Goal: Transaction & Acquisition: Subscribe to service/newsletter

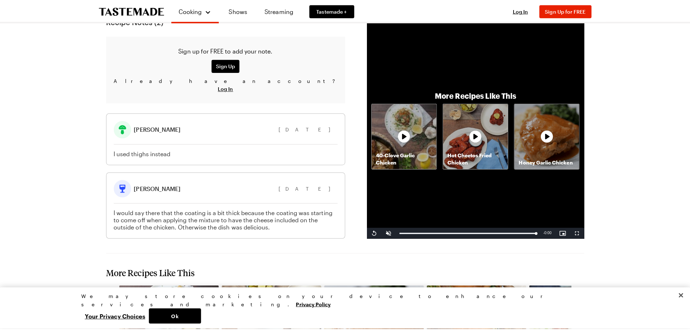
scroll to position [700, 0]
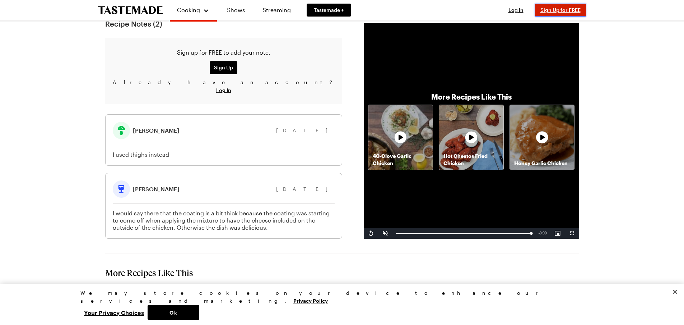
click at [535, 15] on button "Sign Up for FREE" at bounding box center [561, 10] width 52 height 13
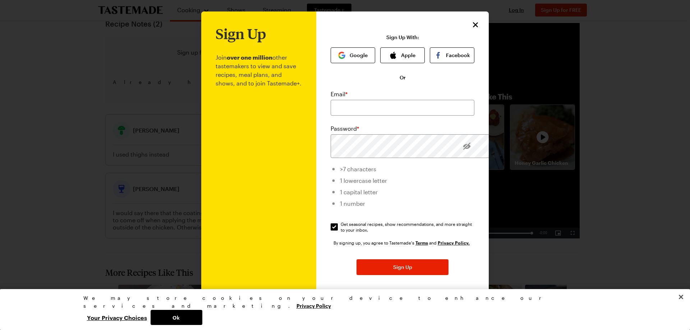
click at [380, 98] on div "Email *" at bounding box center [402, 94] width 144 height 9
click at [288, 184] on div "Sign Up Join over one million other tastemakers to view and save recipes, meal …" at bounding box center [258, 174] width 115 height 327
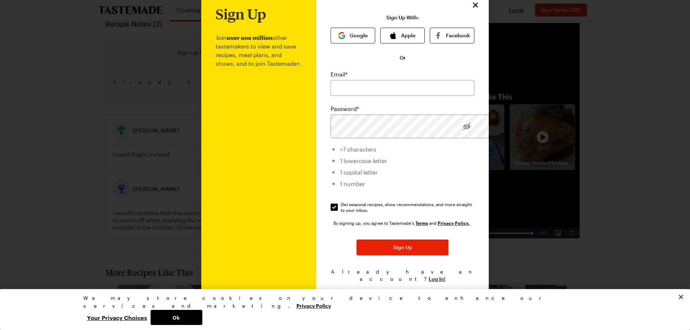
scroll to position [0, 0]
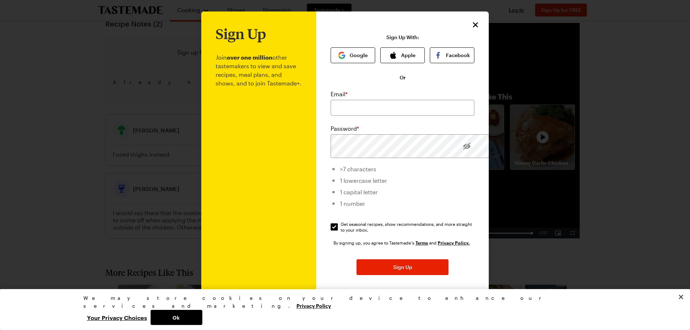
click at [412, 98] on div "Email *" at bounding box center [402, 94] width 144 height 9
click at [365, 98] on div "Email *" at bounding box center [402, 94] width 144 height 9
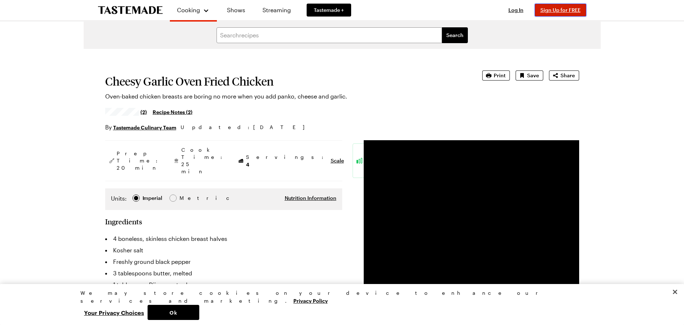
click at [541, 9] on span "Sign Up for FREE" at bounding box center [561, 10] width 40 height 6
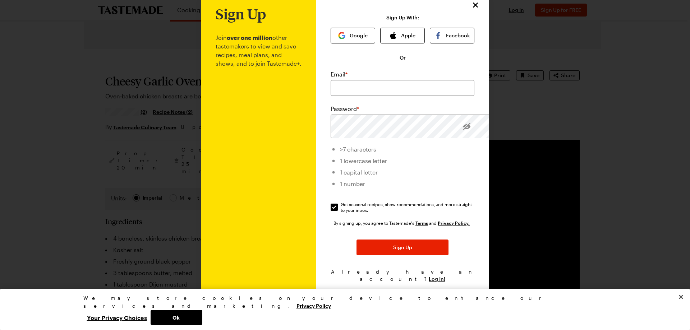
scroll to position [187, 0]
